Goal: Communication & Community: Participate in discussion

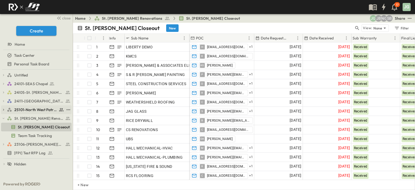
drag, startPoint x: 28, startPoint y: 106, endPoint x: 31, endPoint y: 108, distance: 3.3
click at [28, 107] on link "25101-North West Patrol Division" at bounding box center [35, 110] width 57 height 8
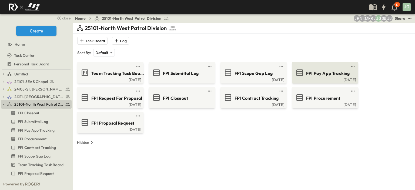
click at [321, 74] on span "FPI Pay App Tracking" at bounding box center [328, 73] width 44 height 6
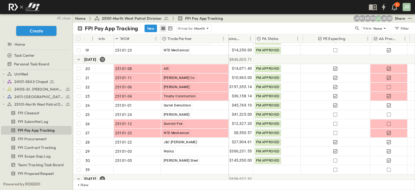
scroll to position [209, 184]
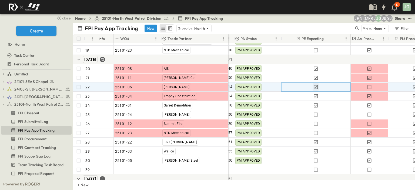
click at [316, 86] on icon "button" at bounding box center [316, 87] width 4 height 4
drag, startPoint x: 316, startPoint y: 84, endPoint x: 306, endPoint y: 151, distance: 67.8
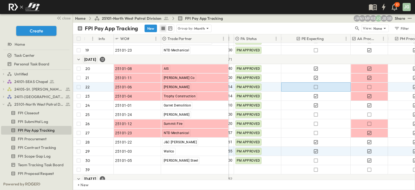
click at [316, 85] on icon "button" at bounding box center [315, 86] width 5 height 5
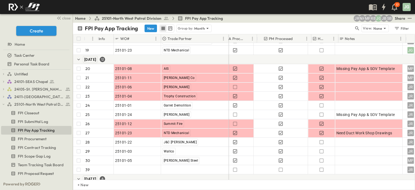
scroll to position [209, 313]
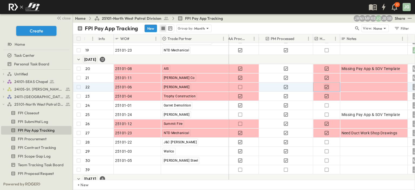
click at [326, 86] on icon "button" at bounding box center [326, 86] width 5 height 5
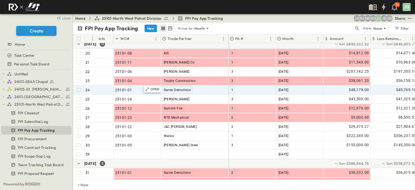
scroll to position [209, 0]
